Goal: Communication & Community: Answer question/provide support

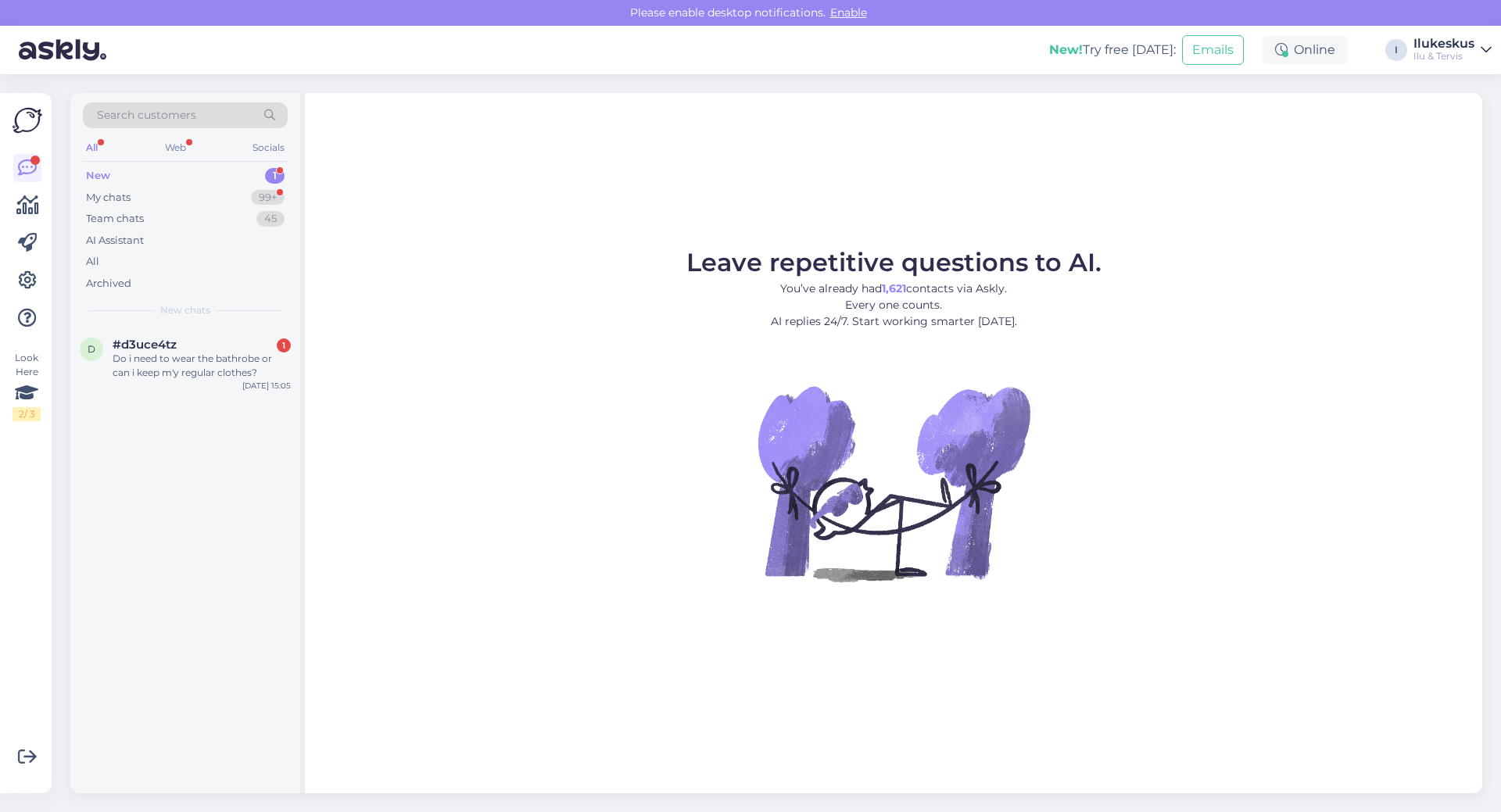
click at [157, 366] on div "Do i need to wear the bathrobe or can i keep m'y regular clothes?" at bounding box center [202, 365] width 179 height 28
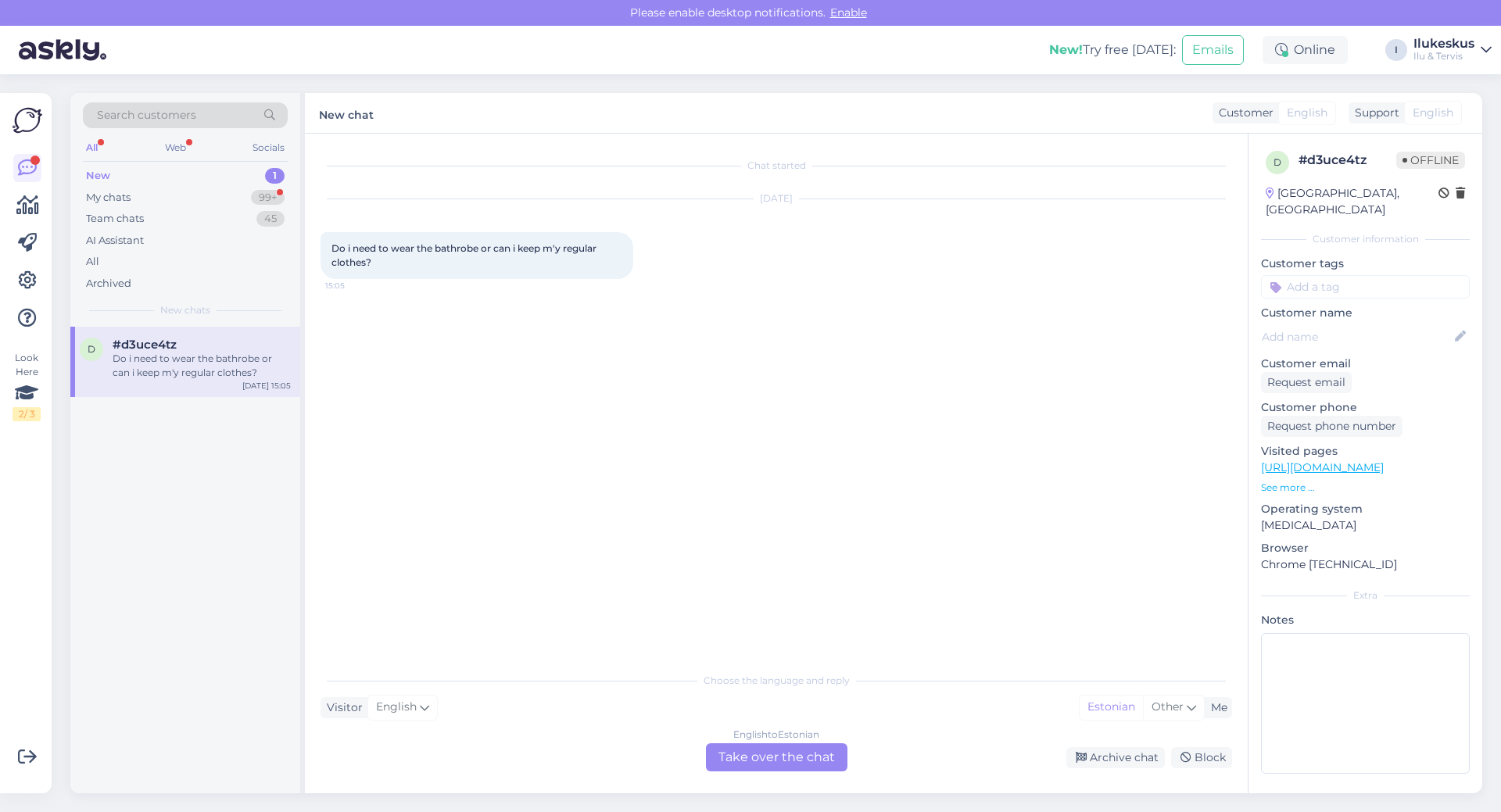
click at [767, 751] on div "English to Estonian Take over the chat" at bounding box center [776, 756] width 141 height 28
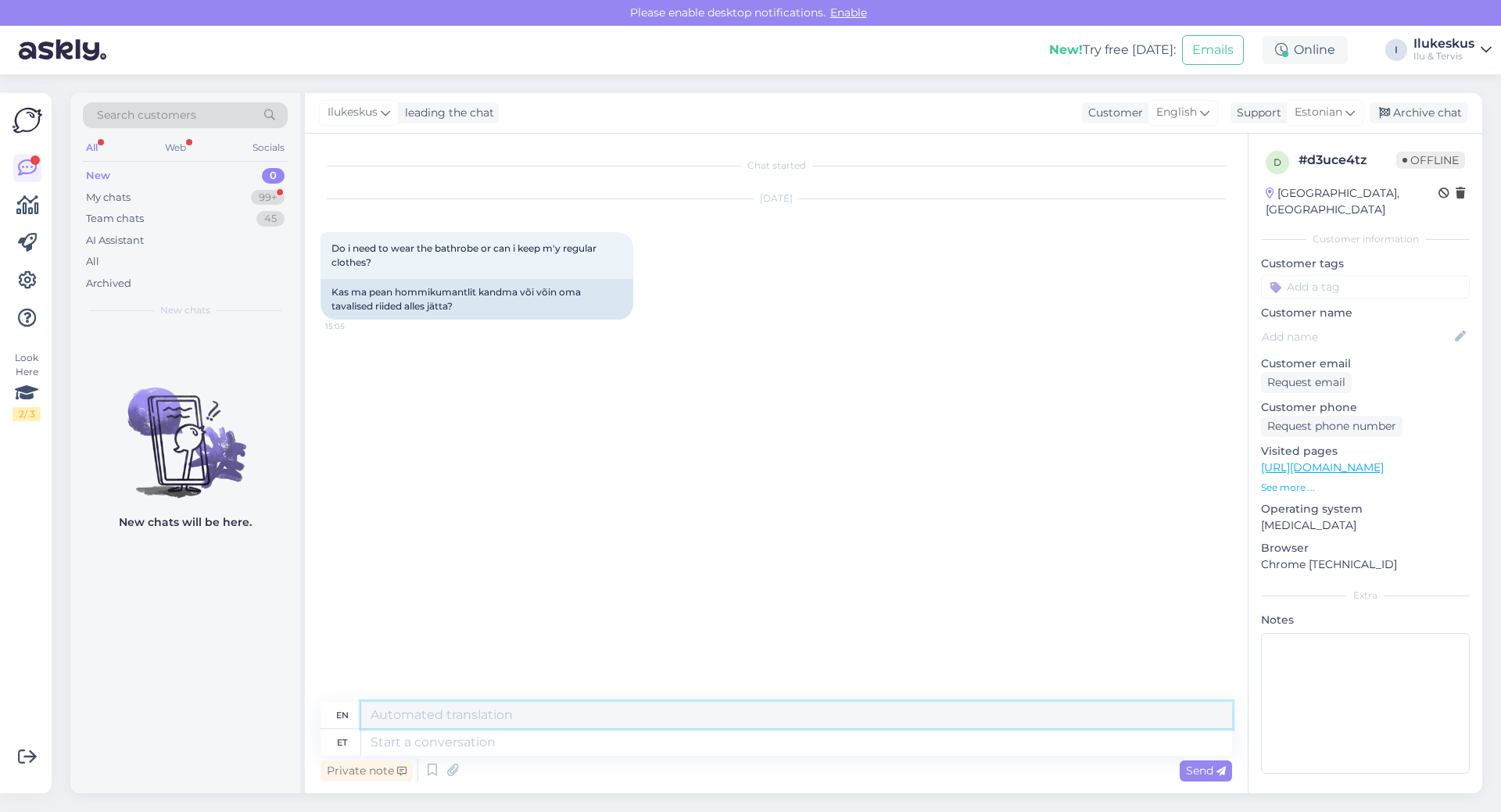
click at [393, 710] on textarea at bounding box center [796, 715] width 871 height 27
type textarea "What do you mean? Massage?"
click at [1215, 764] on span "Send" at bounding box center [1206, 771] width 40 height 14
click at [375, 730] on textarea at bounding box center [796, 743] width 871 height 27
type textarea "What"
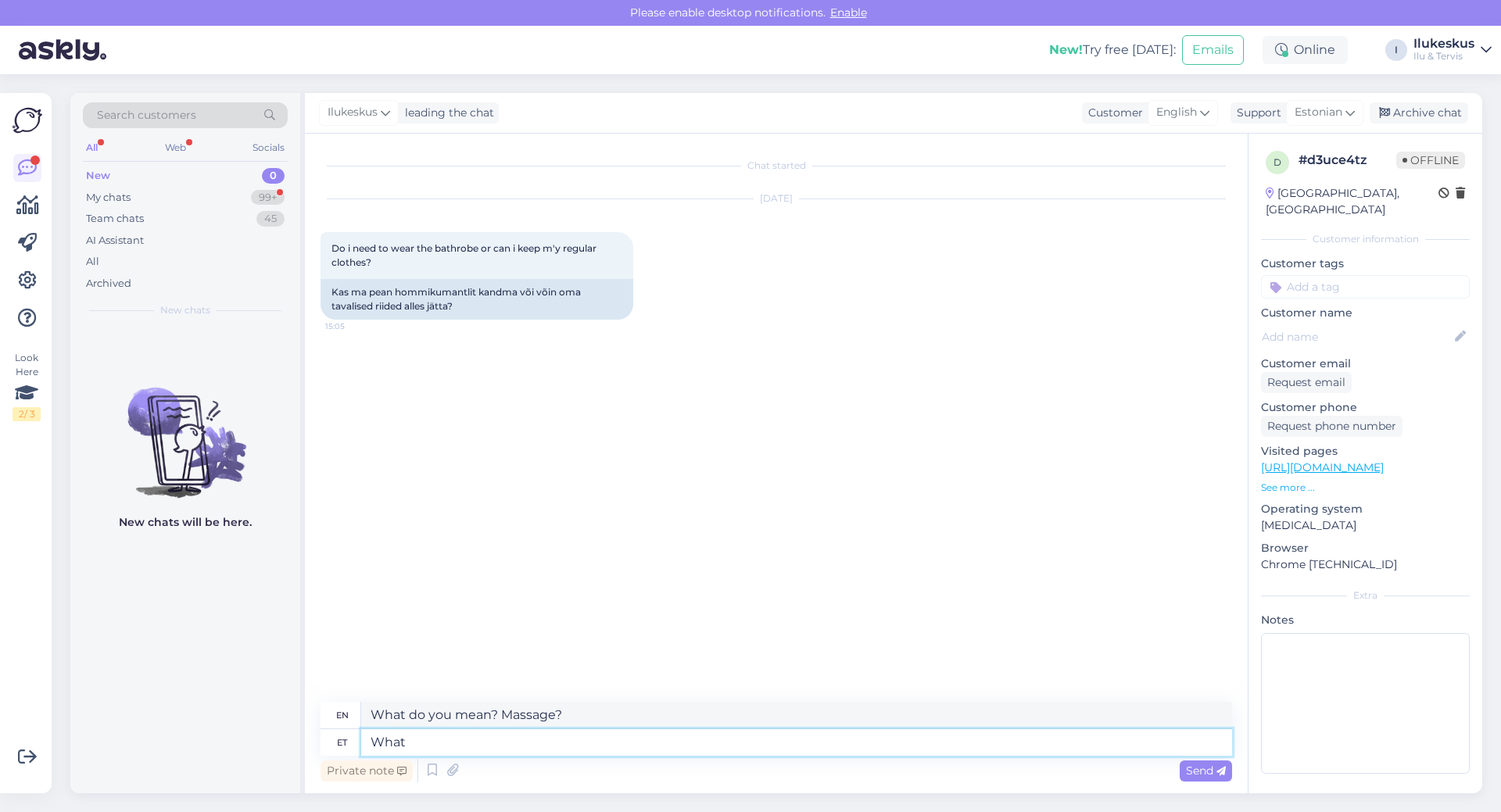
type textarea "What"
type textarea "What do"
type textarea "What do yp"
type textarea "What do you do?"
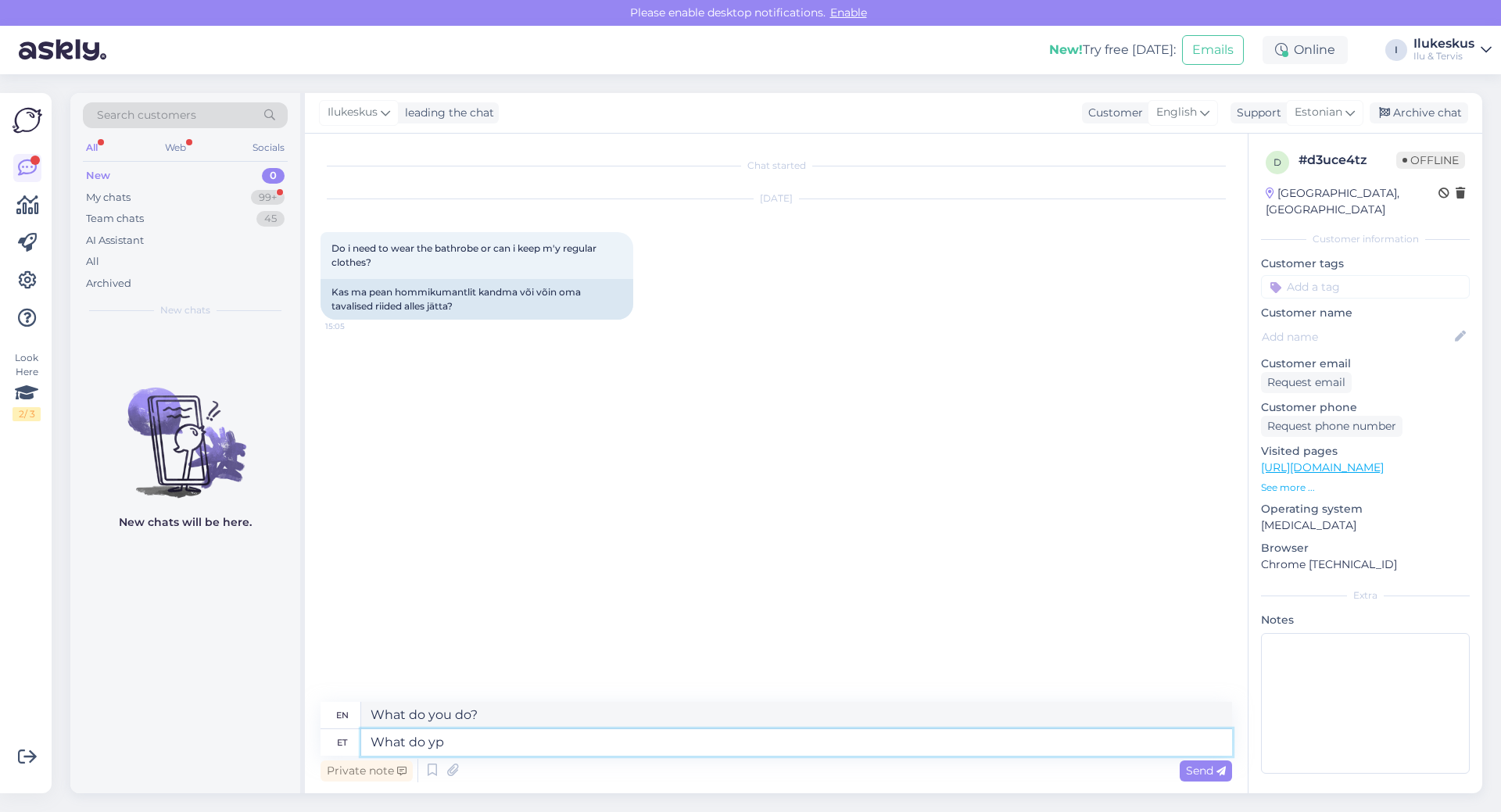
click at [369, 736] on textarea "What do yp" at bounding box center [796, 743] width 871 height 27
type textarea "p"
type textarea "Do y"
type textarea "Do"
type textarea "Do you m"
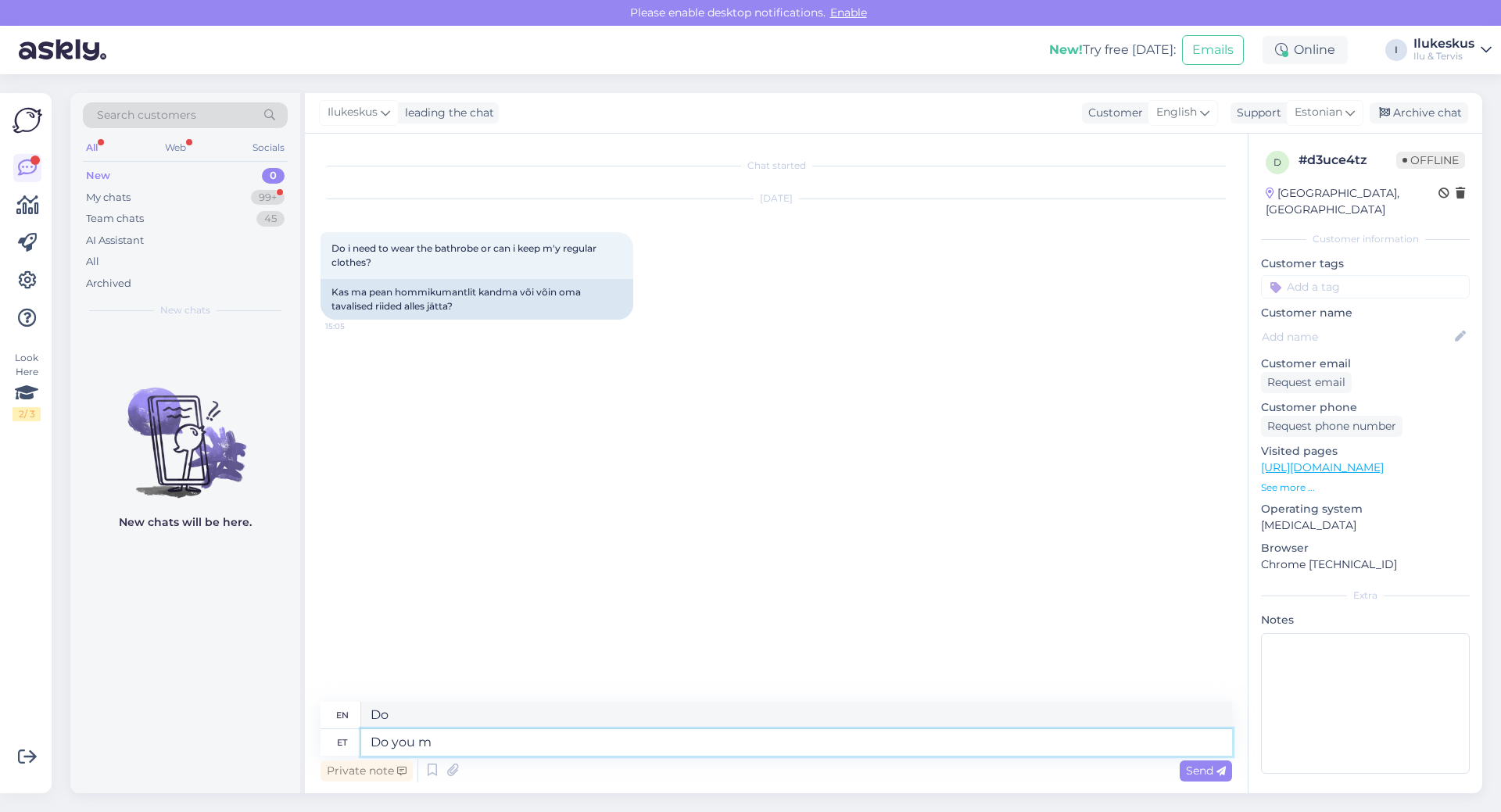
type textarea "Do you"
type textarea "Do you mean n"
type textarea "Do you mean"
type textarea "Do you mean nassage?"
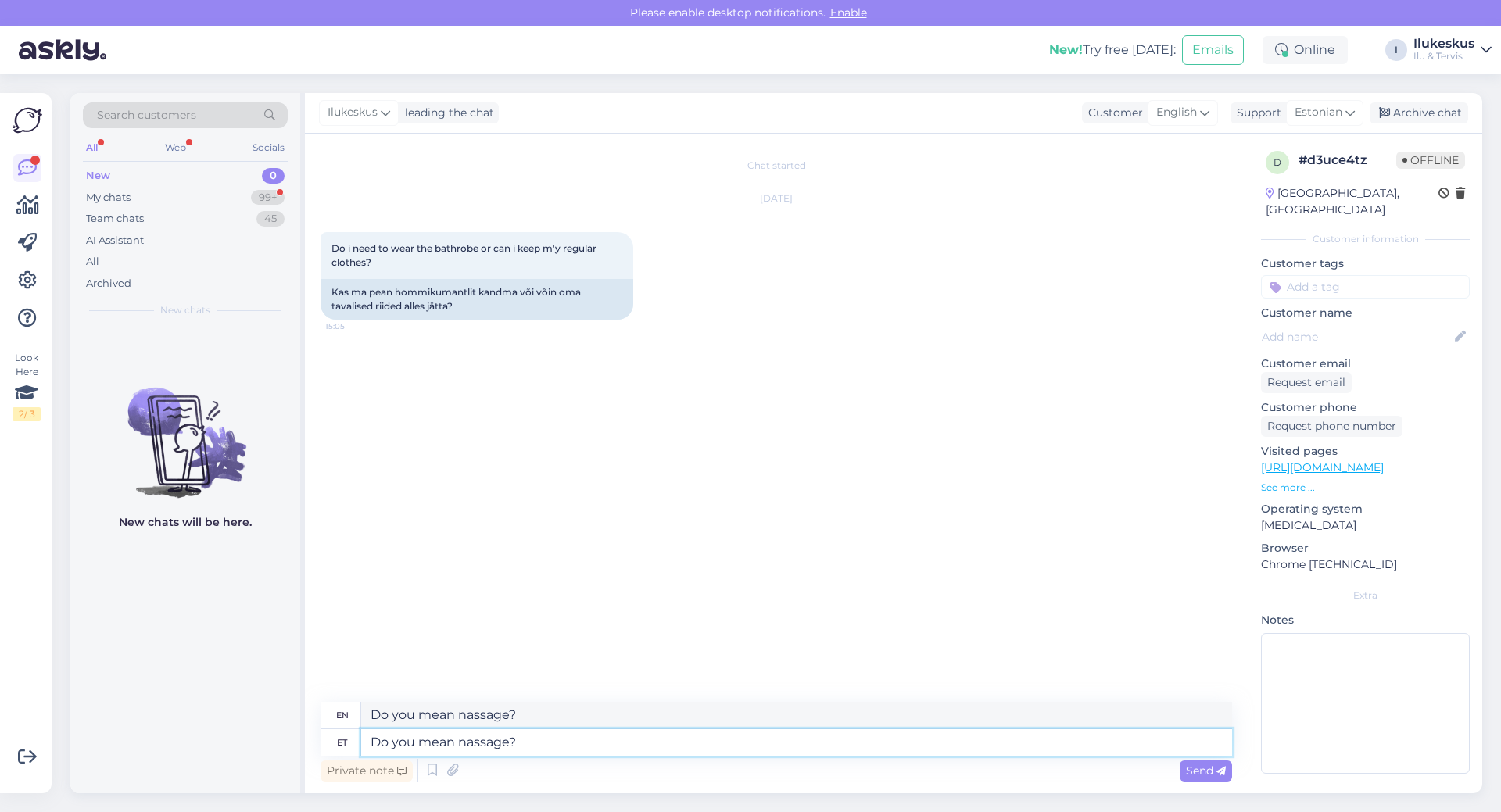
click at [459, 745] on textarea "Do you mean nassage?" at bounding box center [796, 743] width 871 height 27
type textarea "Do you mean massage?"
click at [543, 739] on textarea "Do you mean massage?" at bounding box center [796, 743] width 871 height 27
type textarea "Do you mean massage?"
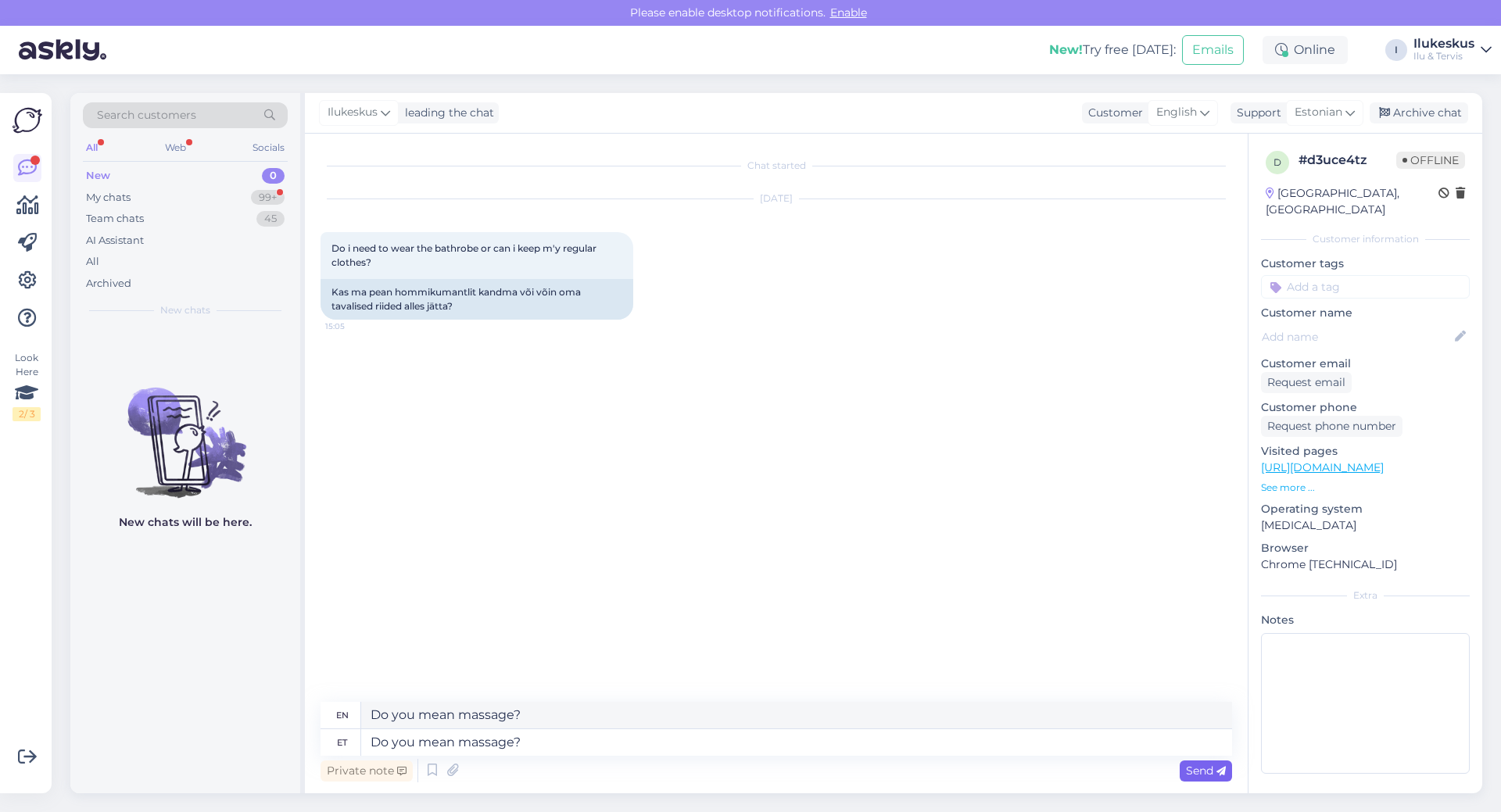
click at [1202, 766] on span "Send" at bounding box center [1206, 771] width 40 height 14
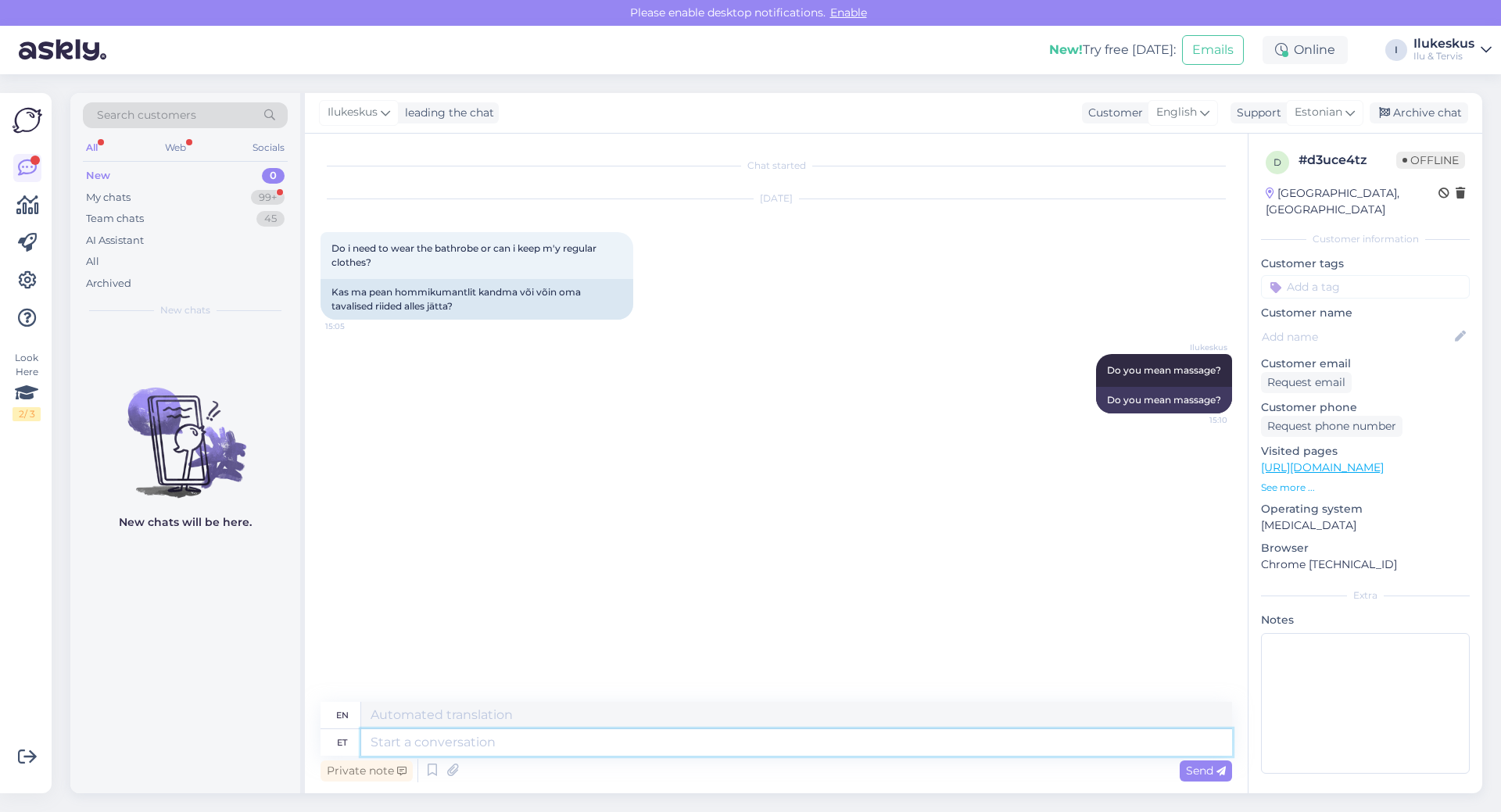
click at [399, 743] on textarea at bounding box center [796, 743] width 871 height 27
type textarea "It"
type textarea "It doesn"
type textarea "It doesn't"
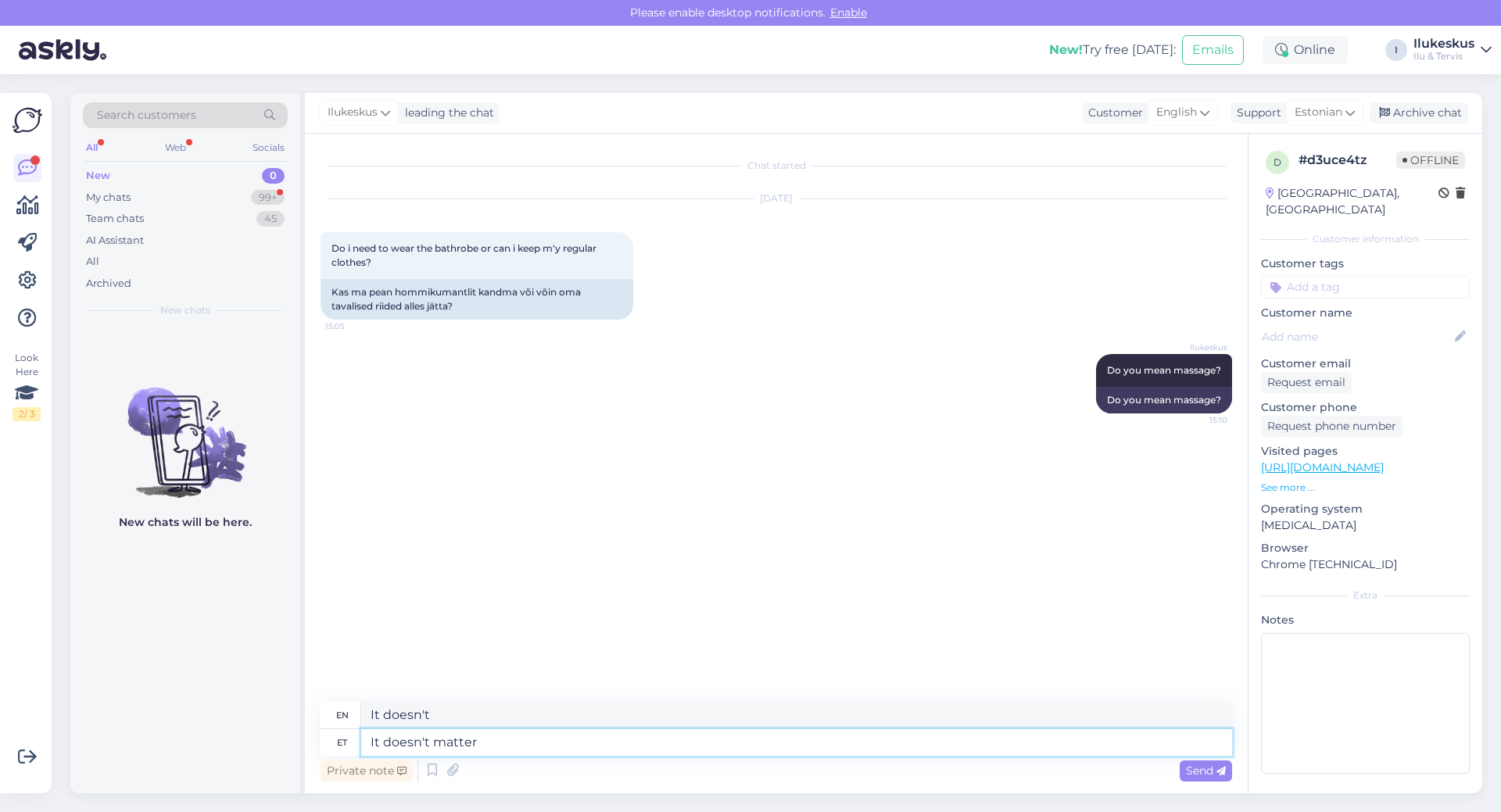
type textarea "It doesn't matter."
click at [1213, 771] on span "Send" at bounding box center [1206, 771] width 40 height 14
